Goal: Manage account settings

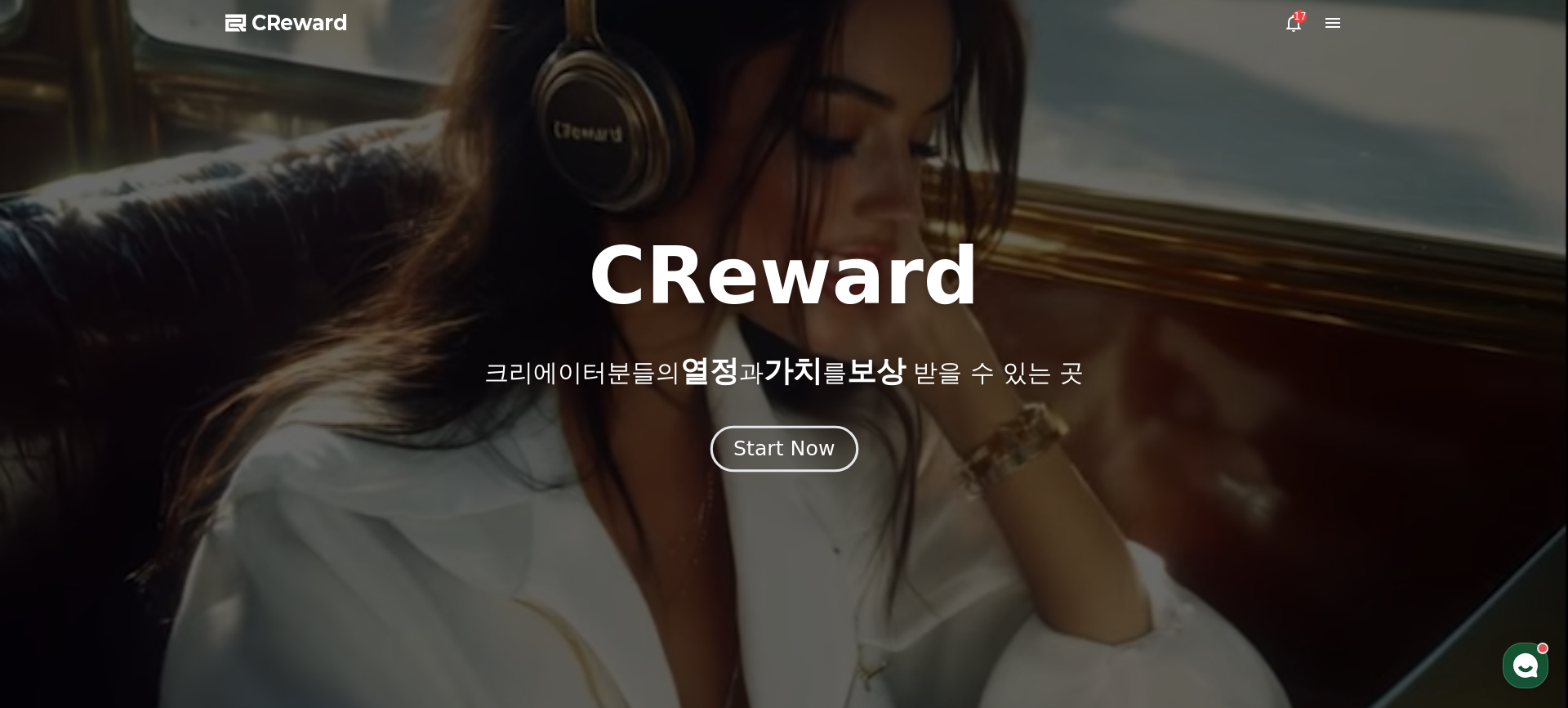
click at [790, 454] on div "Start Now" at bounding box center [784, 449] width 101 height 28
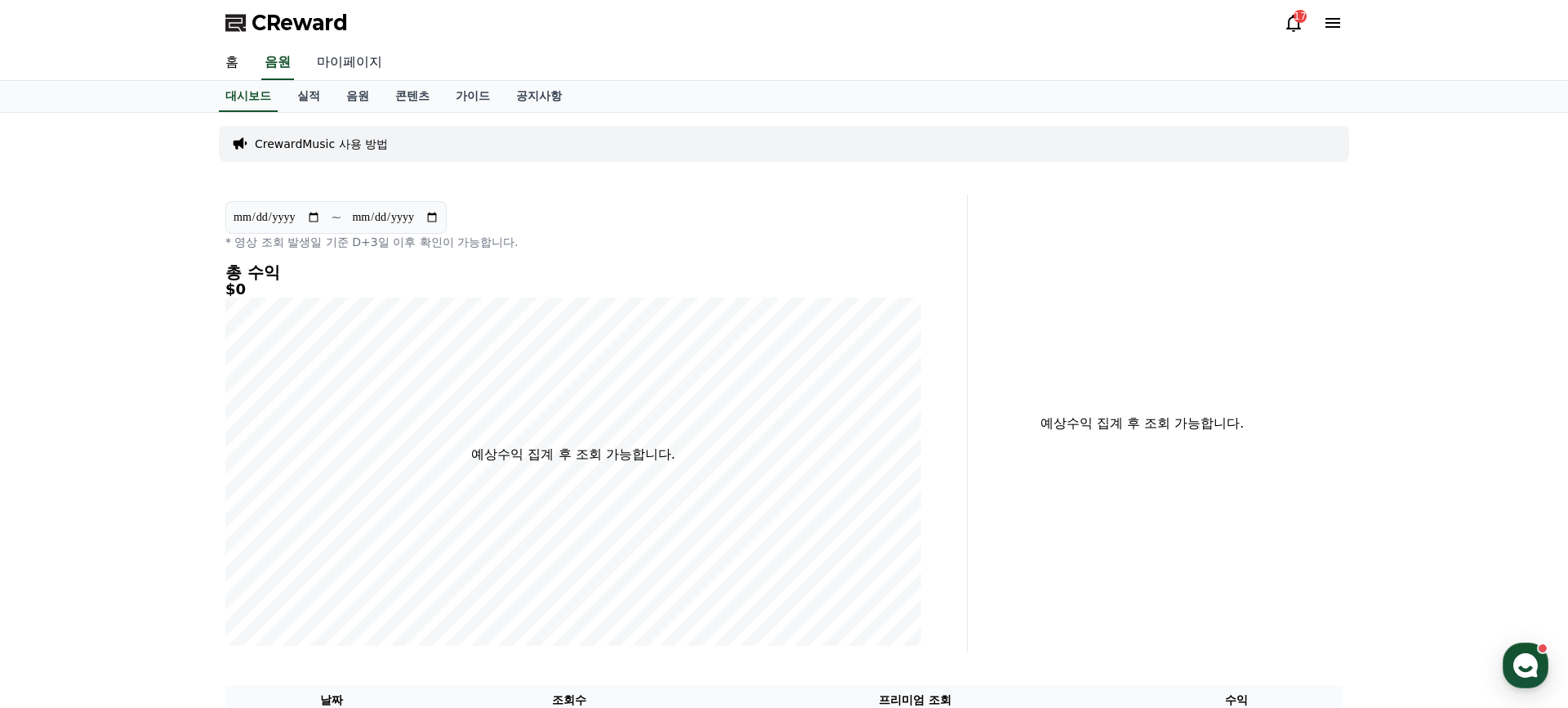
click at [326, 62] on link "마이페이지" at bounding box center [349, 63] width 91 height 34
select select "**********"
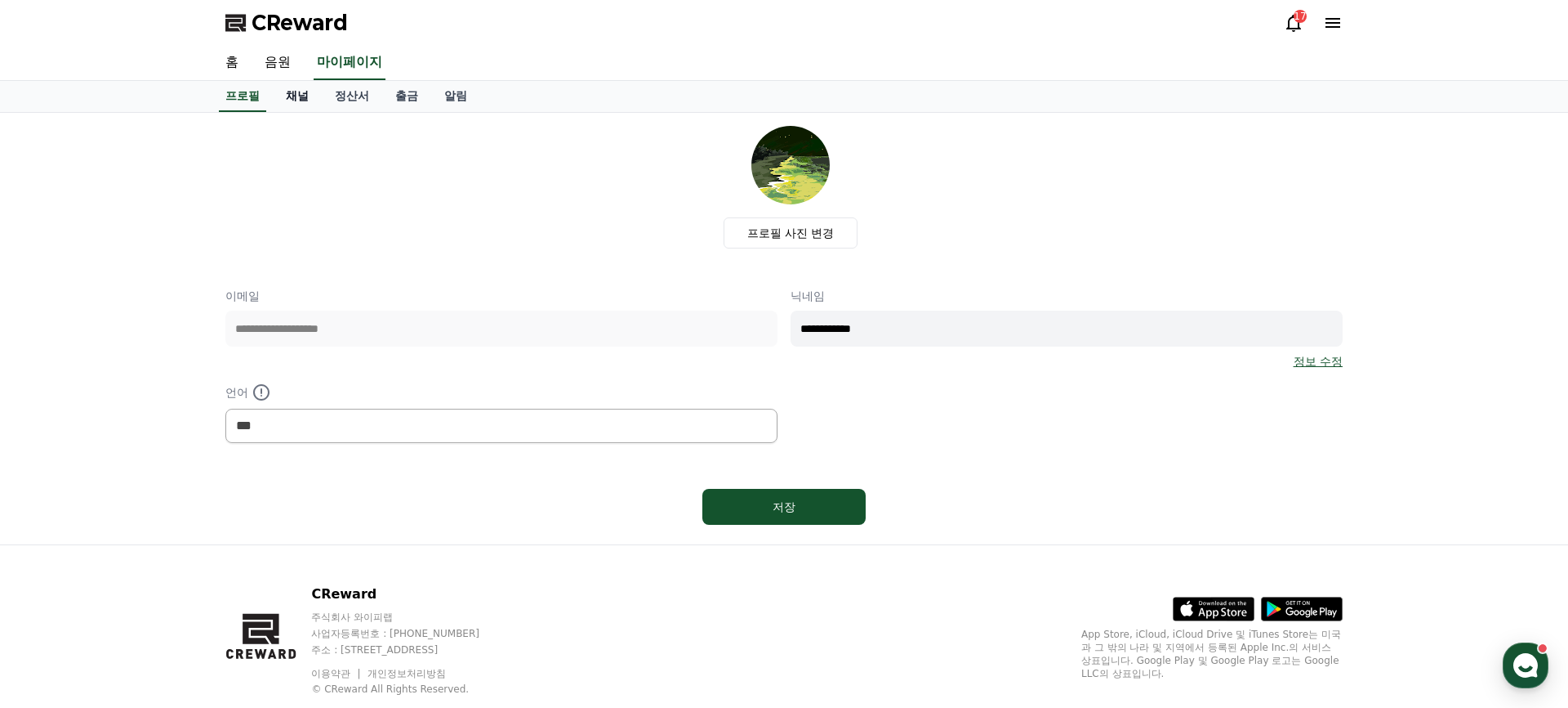
click at [299, 94] on link "채널" at bounding box center [297, 97] width 49 height 31
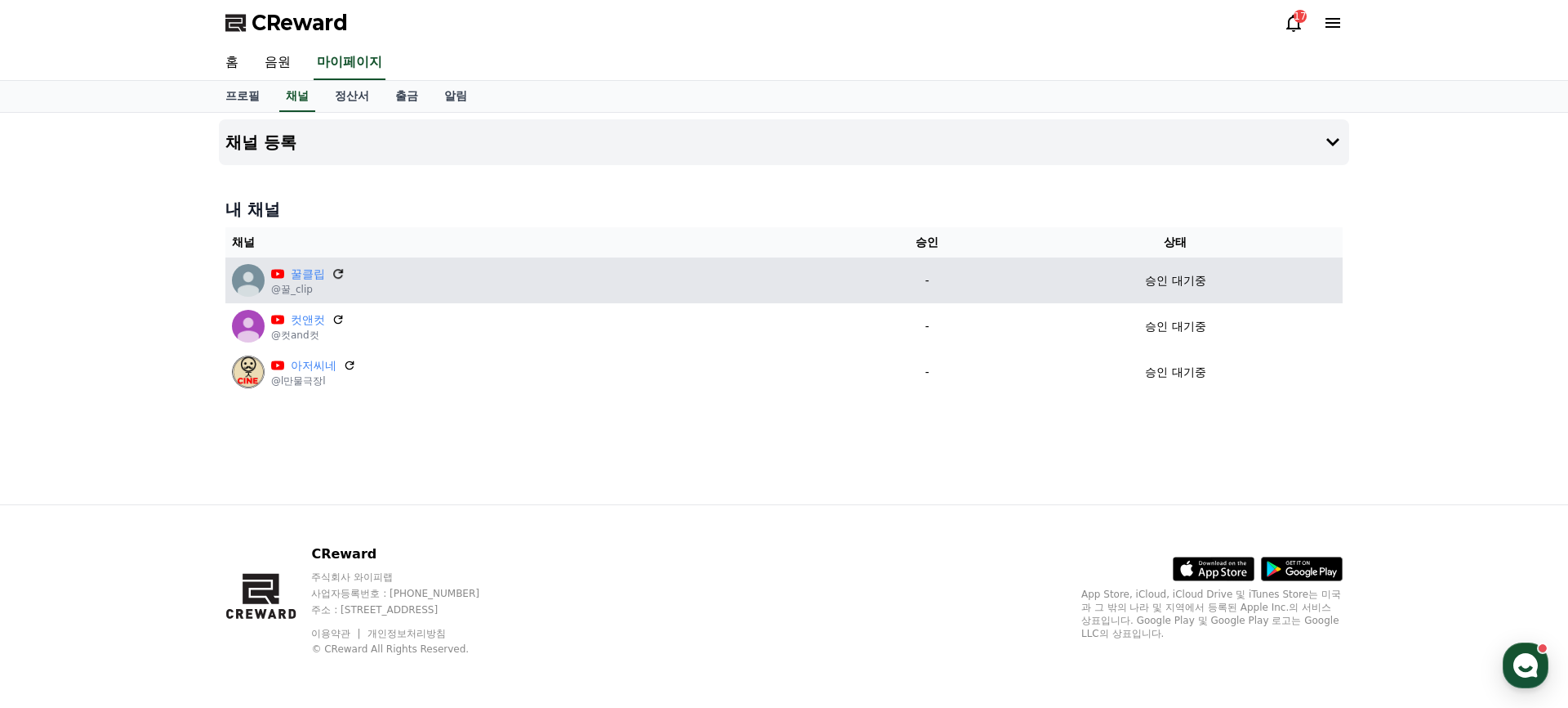
click at [331, 273] on icon at bounding box center [338, 274] width 15 height 15
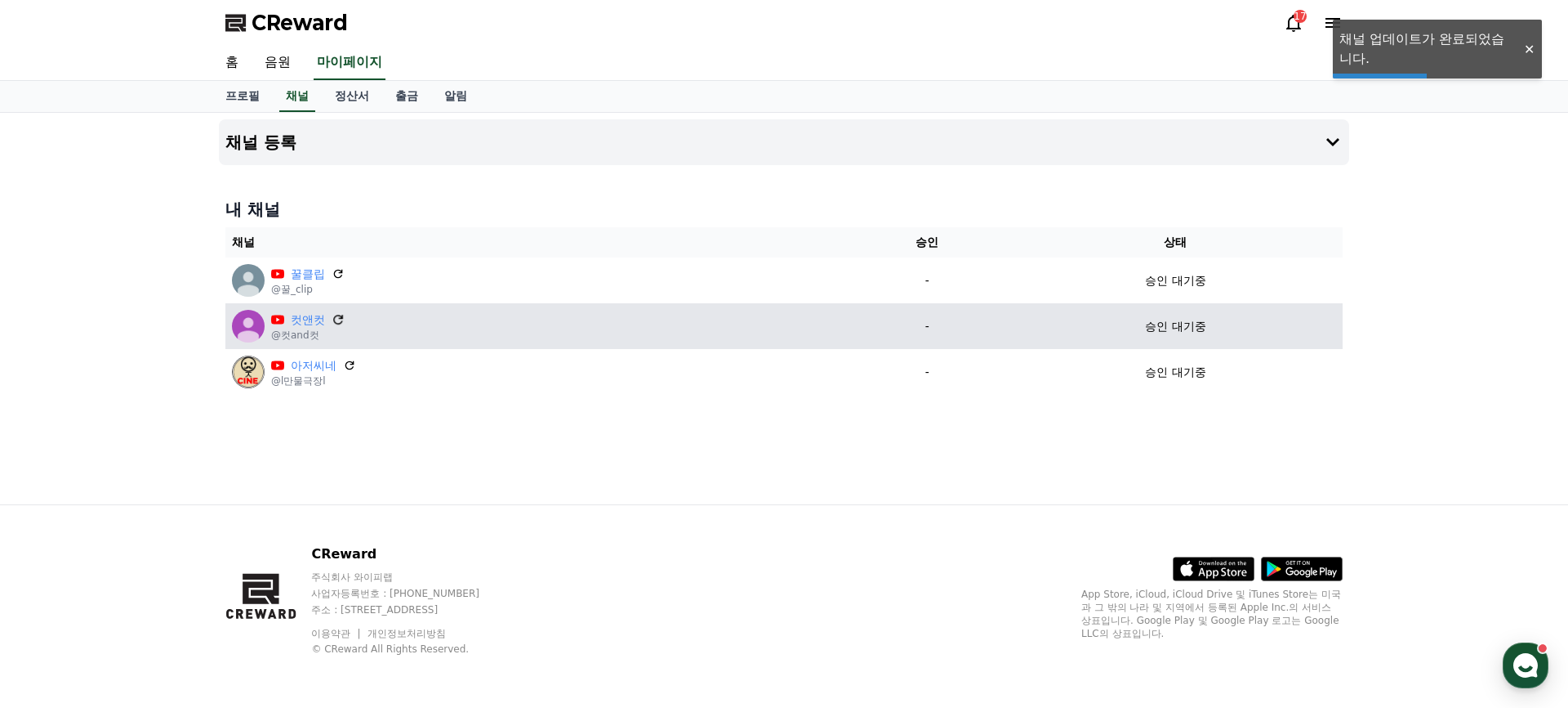
click at [333, 316] on icon at bounding box center [338, 320] width 15 height 15
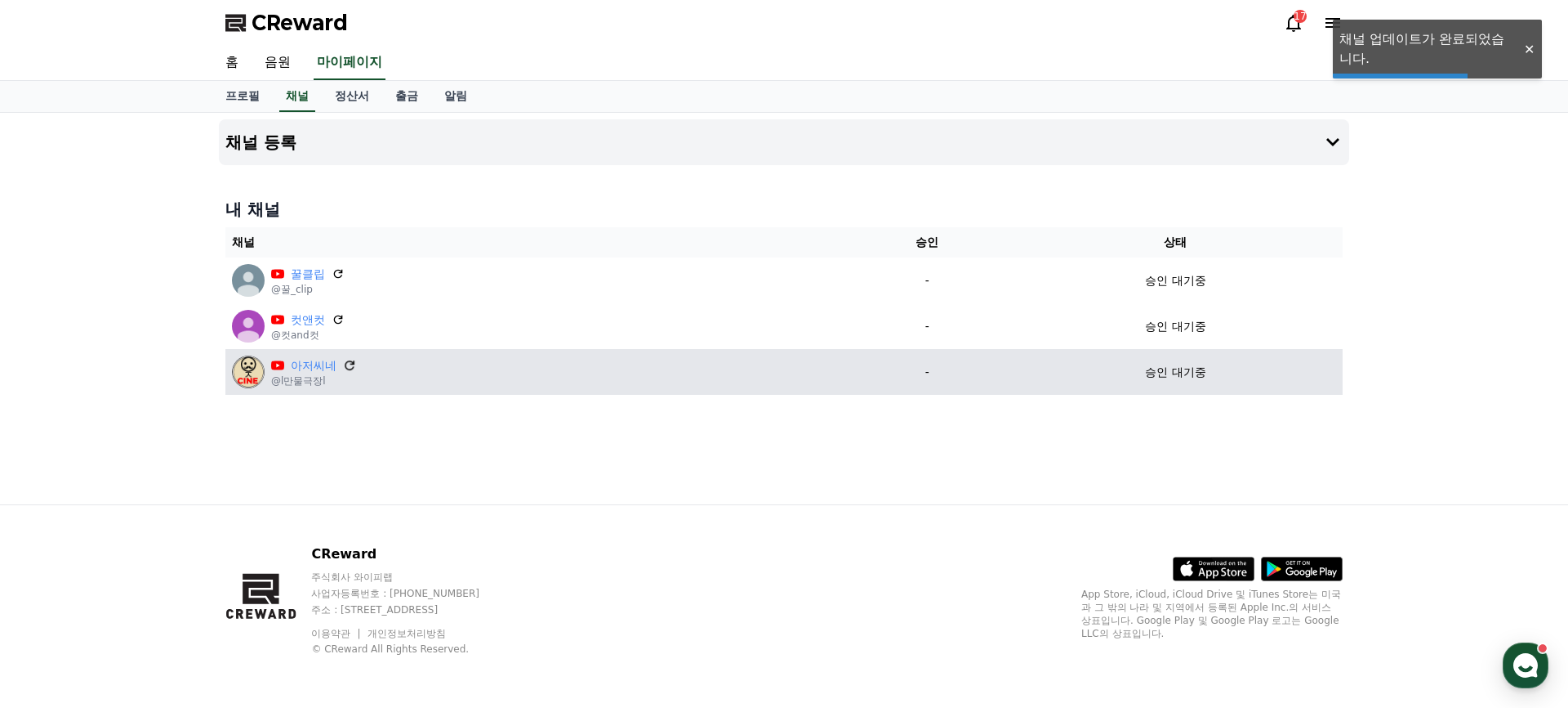
click at [345, 364] on icon at bounding box center [350, 365] width 15 height 15
